Goal: Task Accomplishment & Management: Complete application form

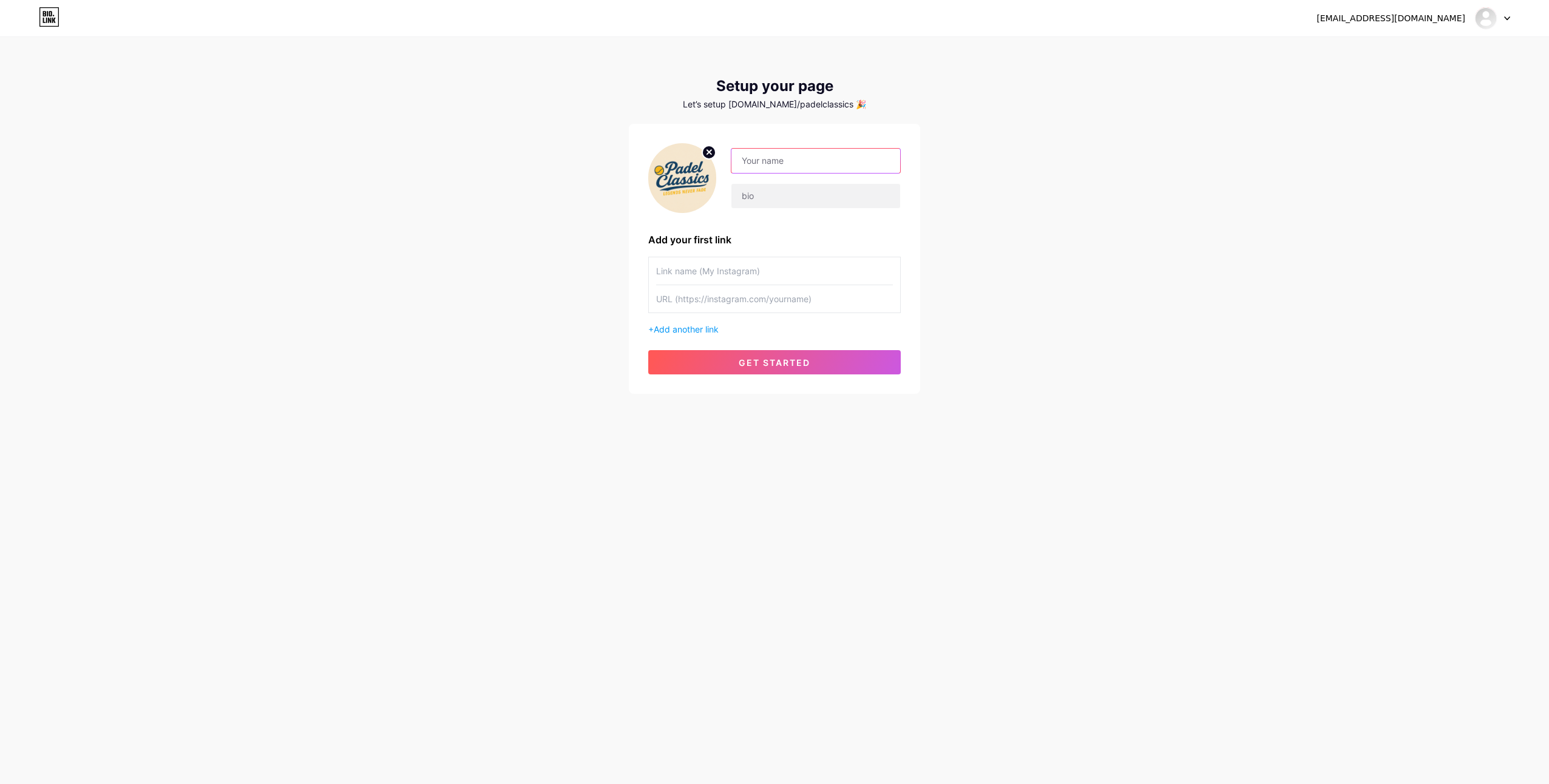
click at [788, 156] on input "text" at bounding box center [816, 160] width 169 height 24
type input "Padel Classics"
click at [763, 198] on input "text" at bounding box center [816, 195] width 169 height 24
paste input "Relive legendary padel moments, iconic rallies & timeless techniques 🎾"
type input "Relive legendary padel moments, iconic rallies & timeless techniques 🎾"
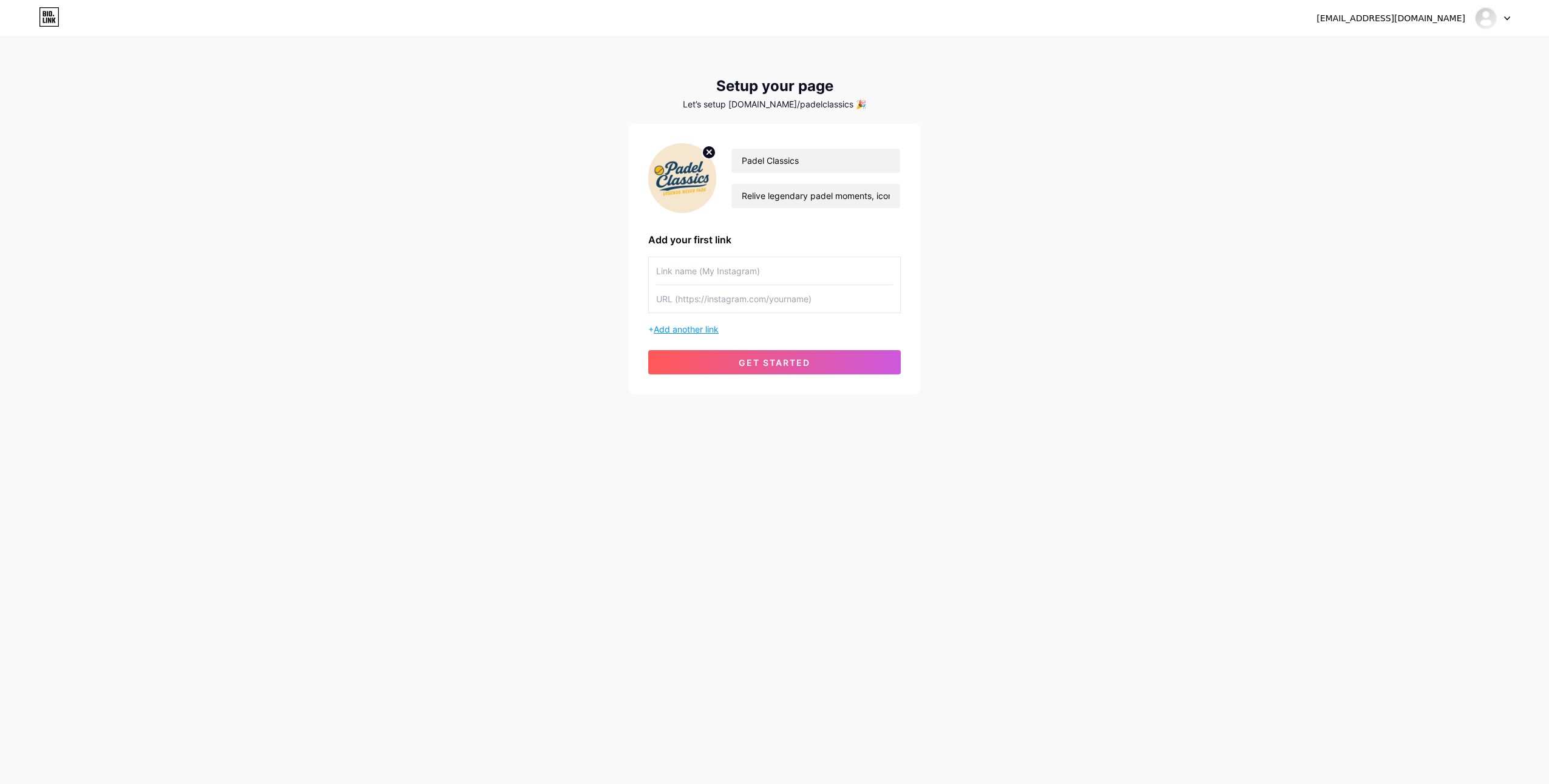
click at [705, 330] on span "Add another link" at bounding box center [687, 329] width 65 height 10
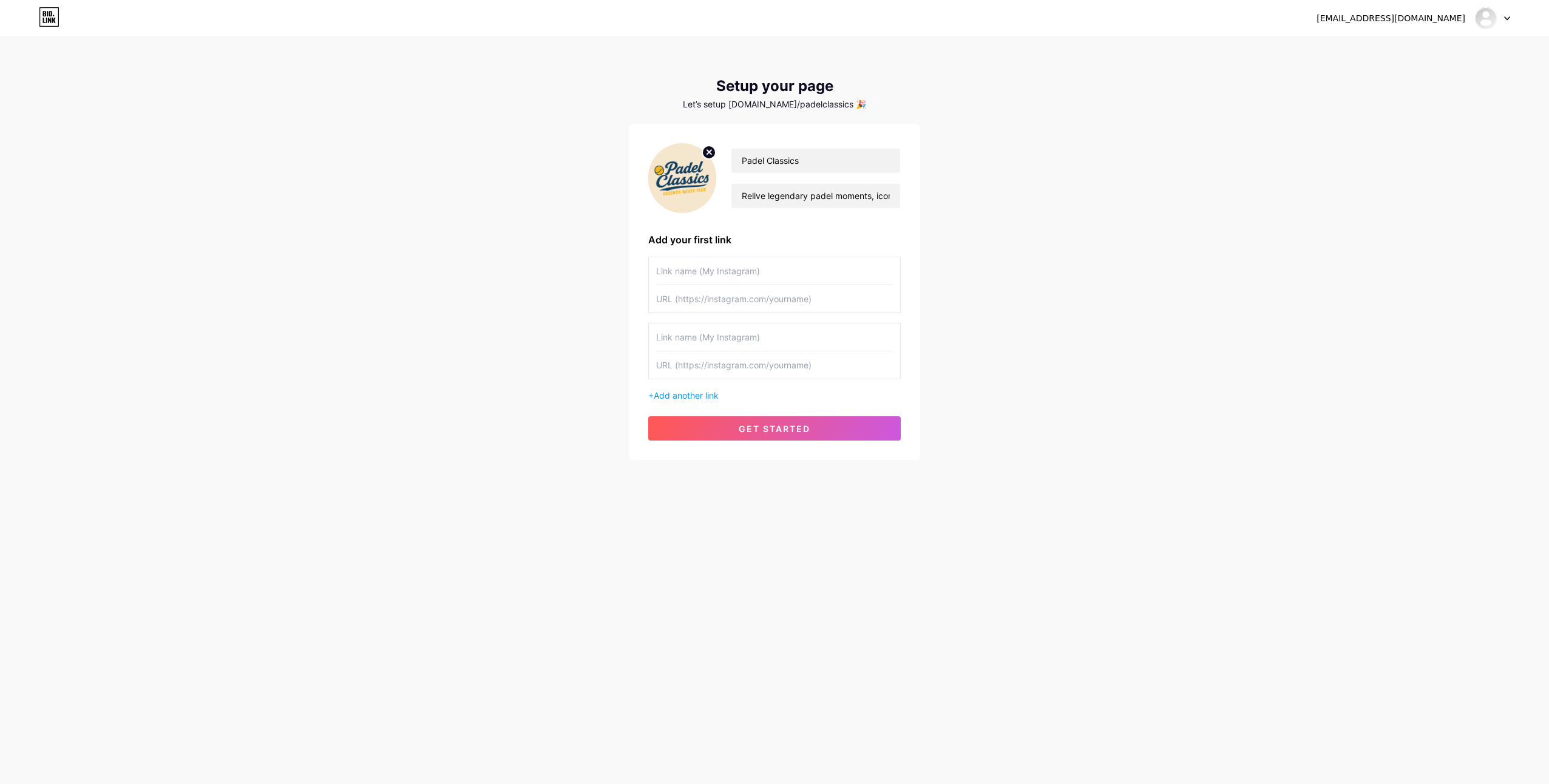
click at [709, 272] on input "text" at bounding box center [774, 271] width 236 height 27
paste input "[URL][DOMAIN_NAME]"
type input "[URL][DOMAIN_NAME]"
click at [739, 301] on input "text" at bounding box center [774, 299] width 236 height 27
paste input "[URL][DOMAIN_NAME]"
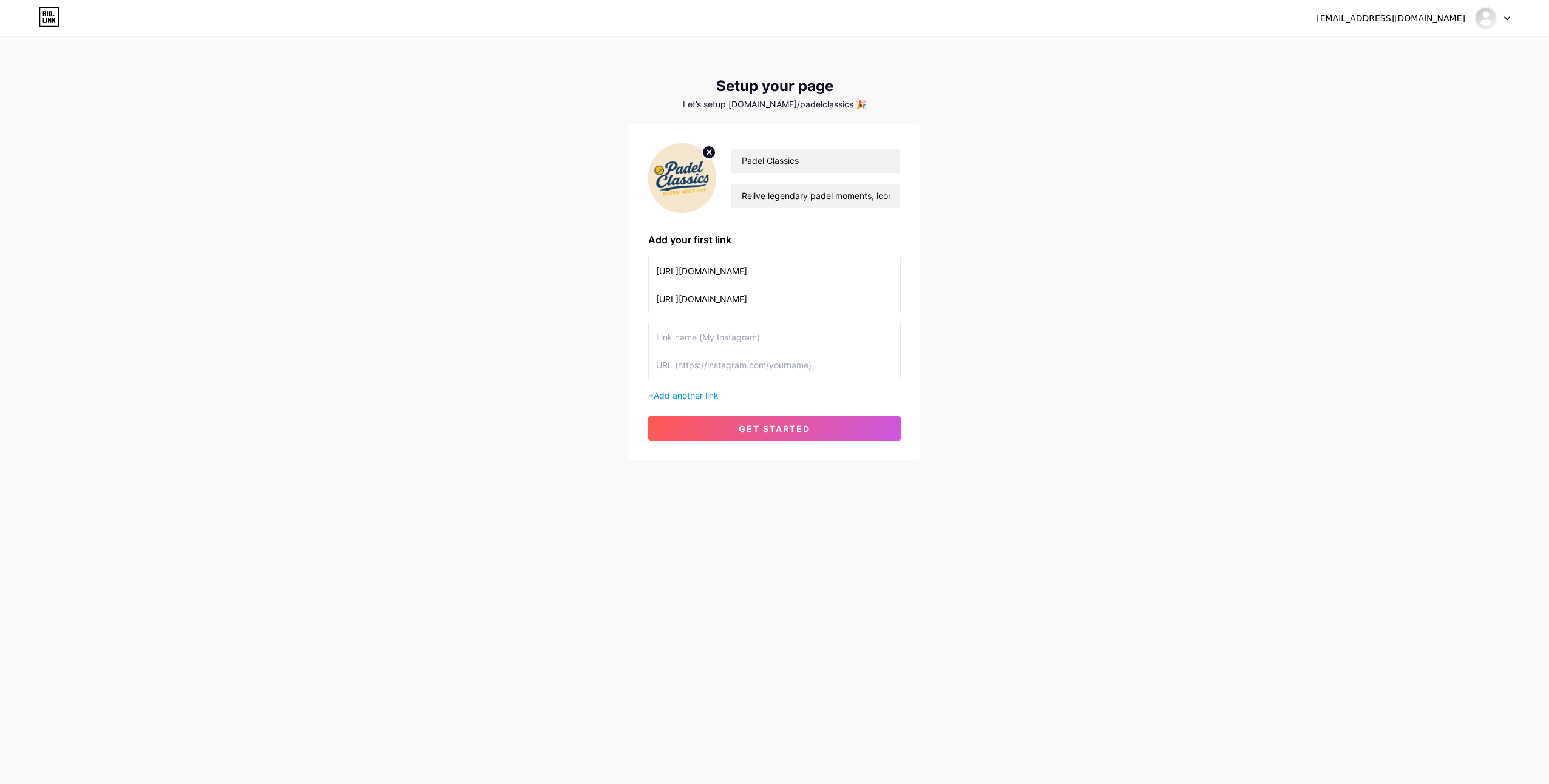
type input "[URL][DOMAIN_NAME]"
click at [838, 270] on input "[URL][DOMAIN_NAME]" at bounding box center [774, 271] width 236 height 27
type input "My Instagram"
click at [796, 430] on span "get started" at bounding box center [774, 428] width 72 height 10
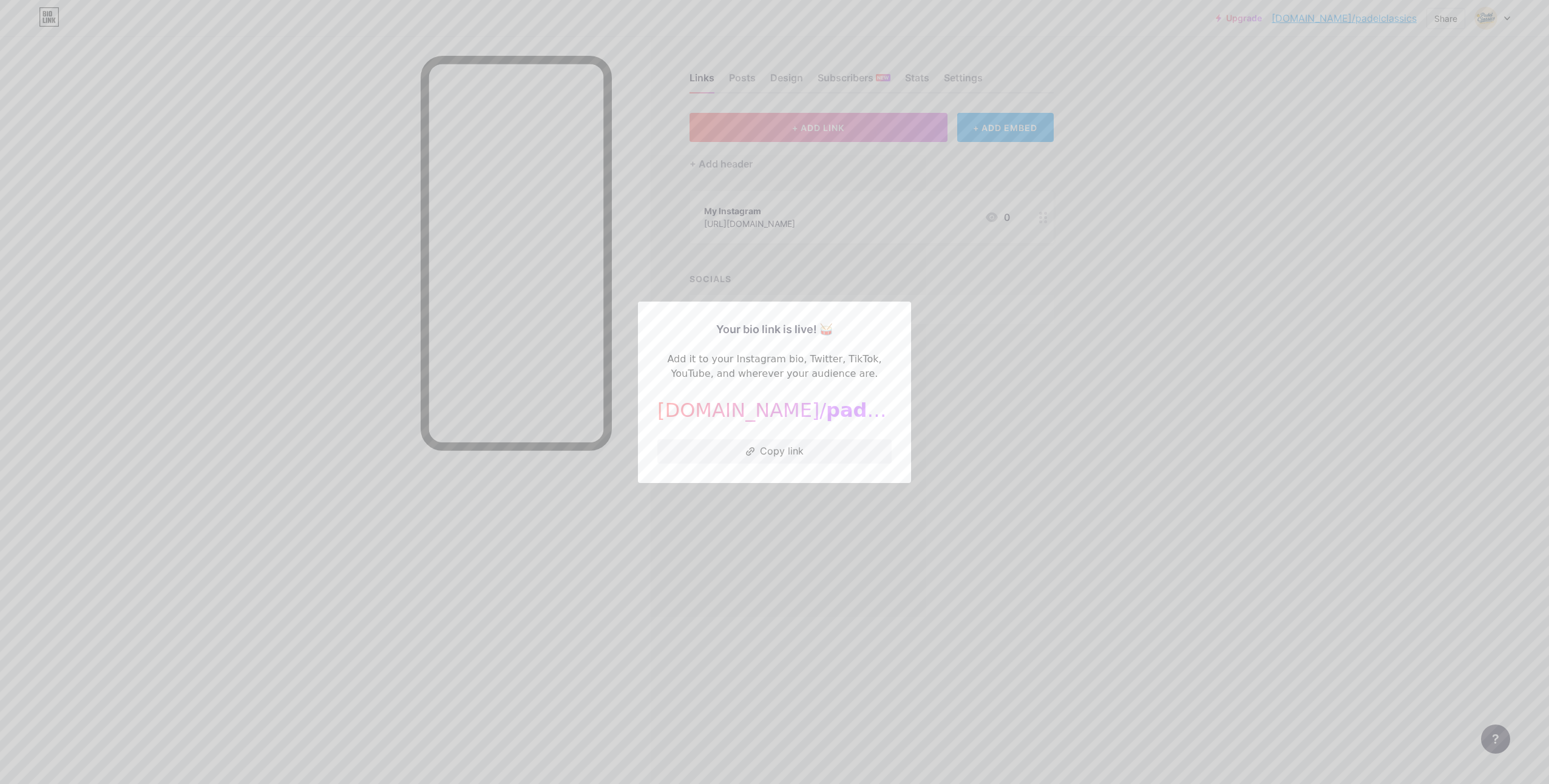
click at [826, 415] on span "padelclassics" at bounding box center [898, 410] width 145 height 23
